Goal: Information Seeking & Learning: Learn about a topic

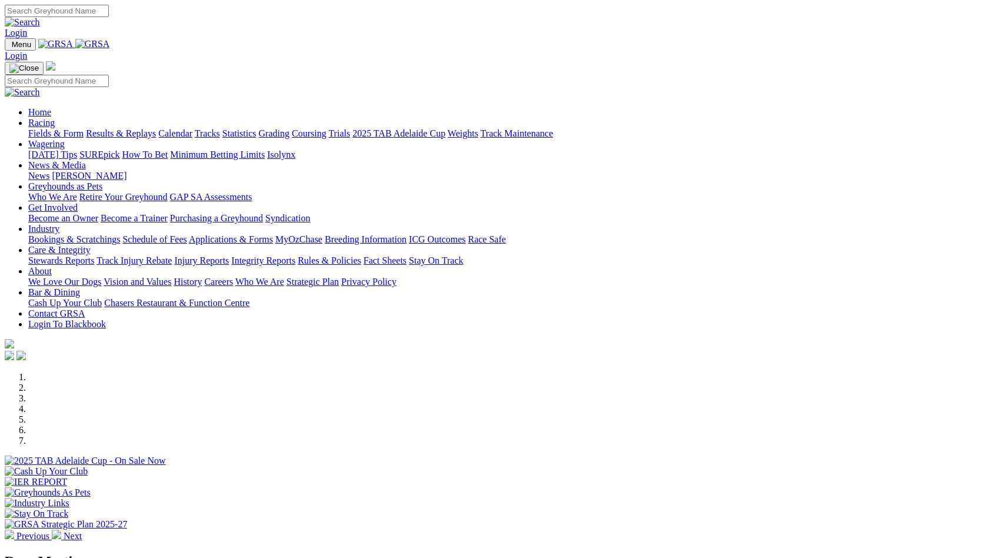
click at [98, 213] on link "Become an Owner" at bounding box center [63, 218] width 70 height 10
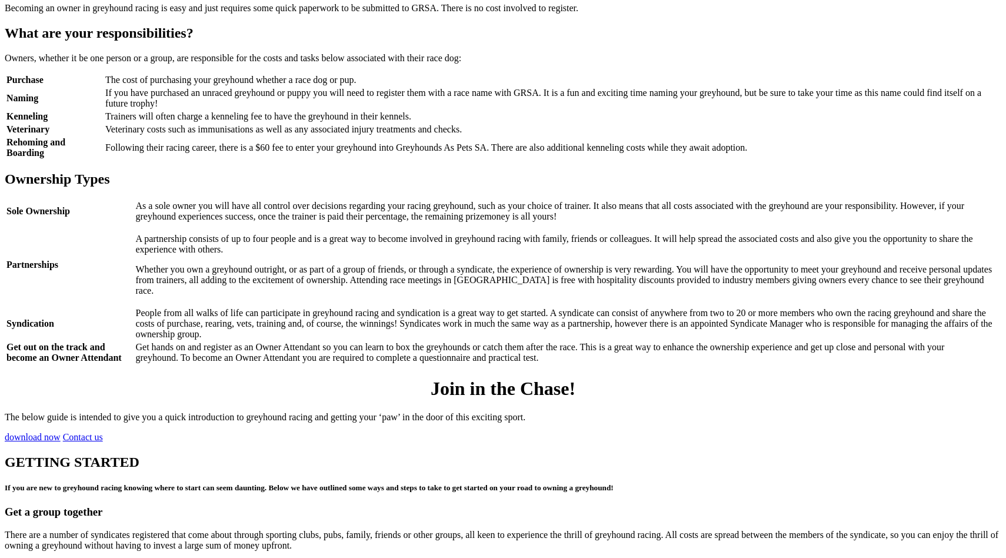
scroll to position [1117, 0]
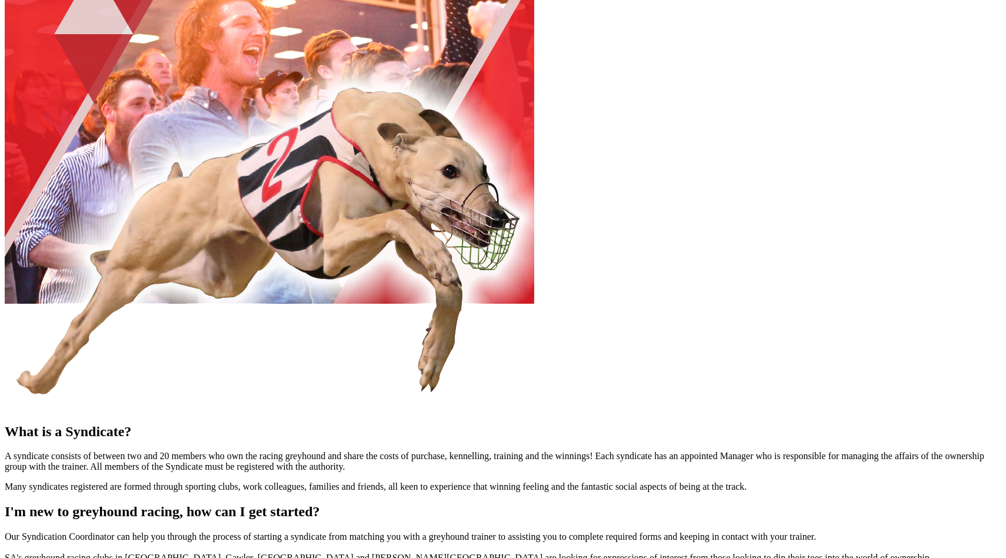
scroll to position [509, 0]
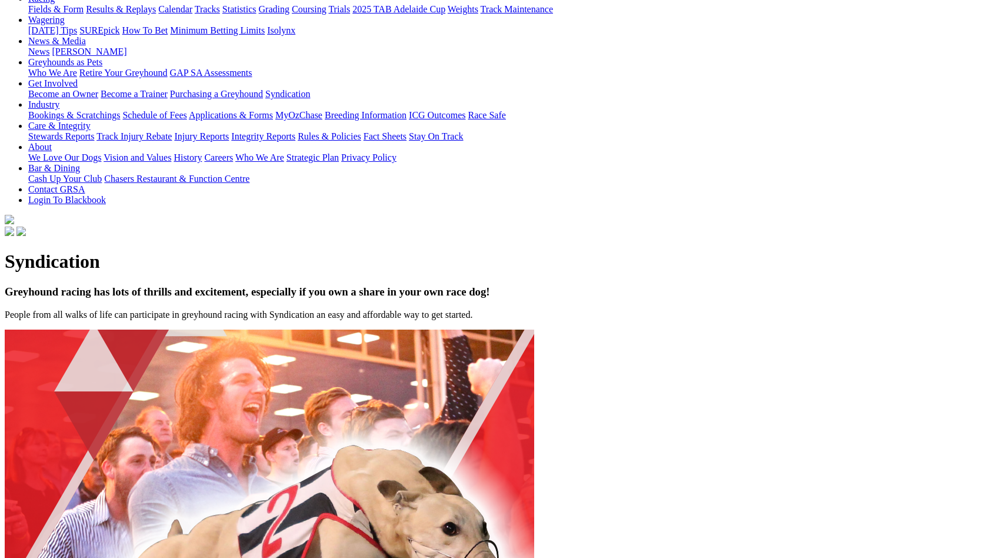
scroll to position [154, 0]
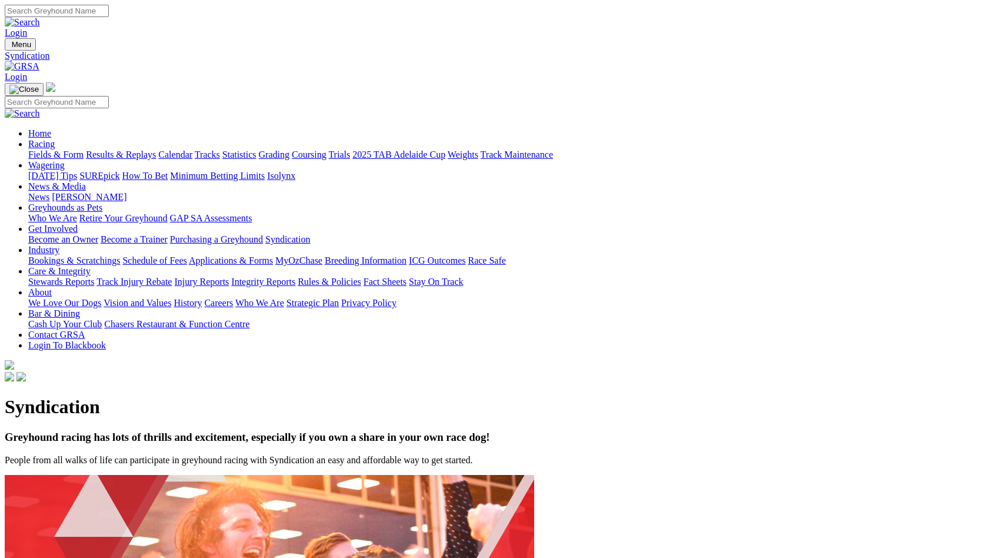
click at [55, 139] on link "Racing" at bounding box center [41, 144] width 26 height 10
click at [39, 61] on img at bounding box center [22, 66] width 35 height 11
